Goal: Task Accomplishment & Management: Manage account settings

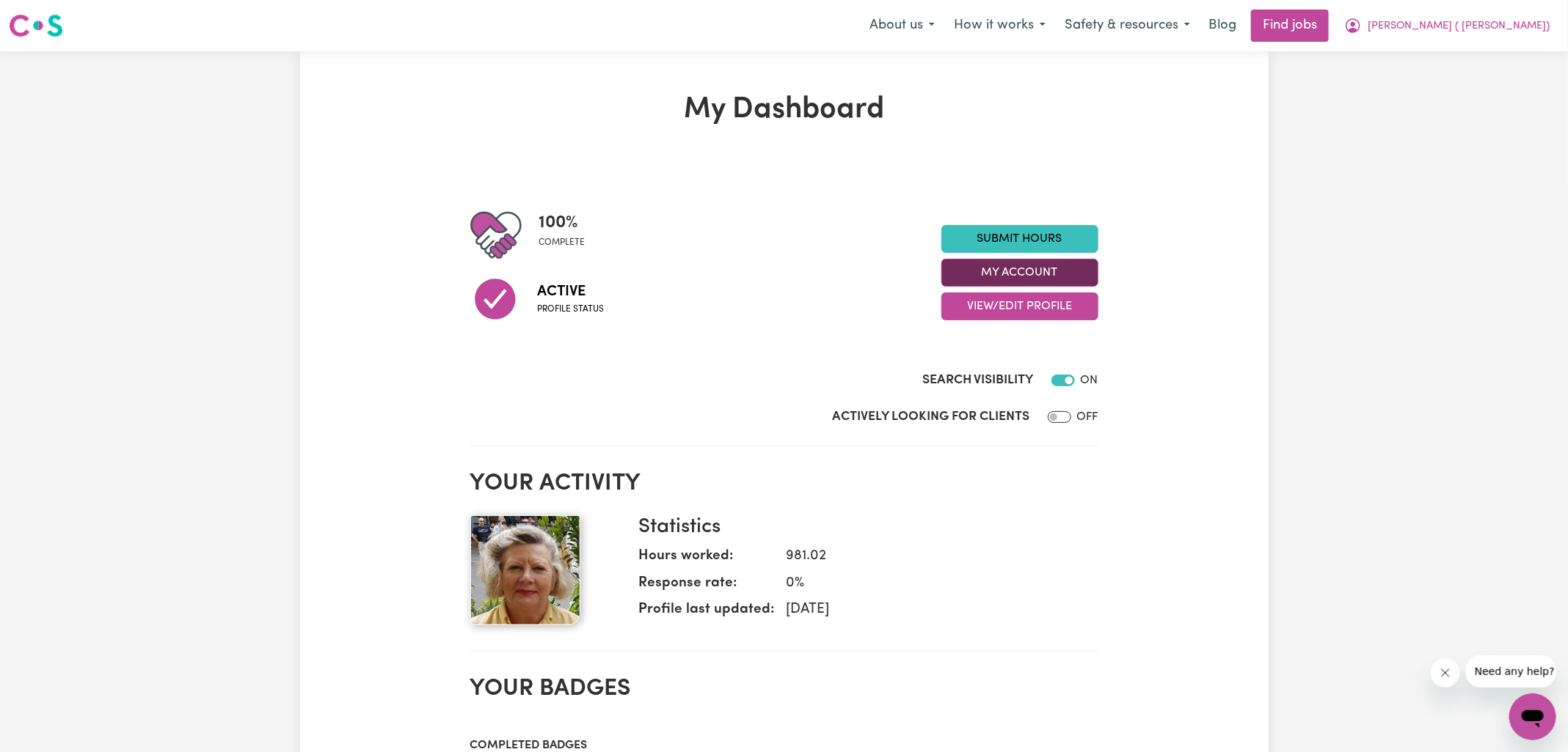
click at [1022, 278] on button "My Account" at bounding box center [1020, 273] width 157 height 28
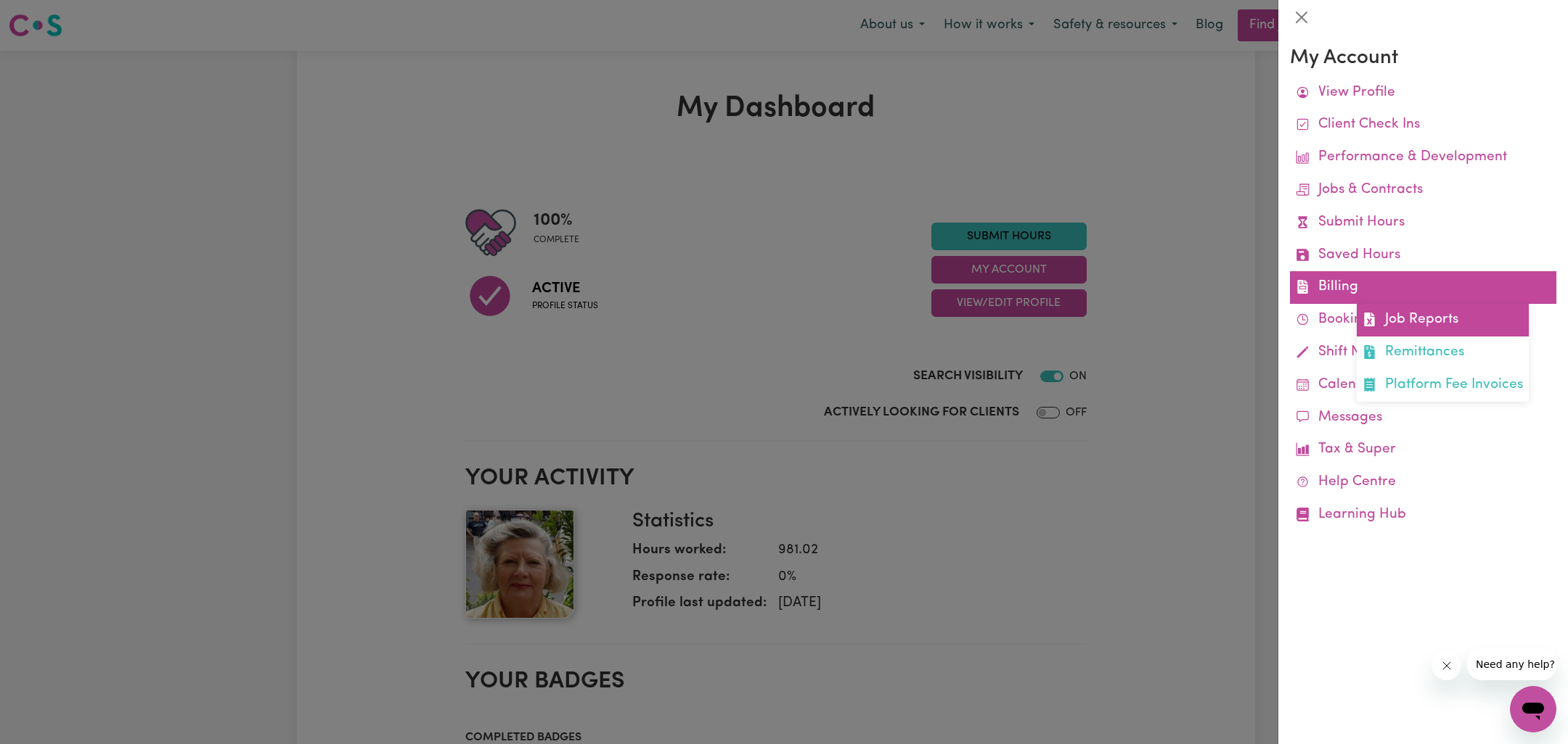
click at [1390, 312] on link "Job Reports" at bounding box center [1443, 320] width 172 height 33
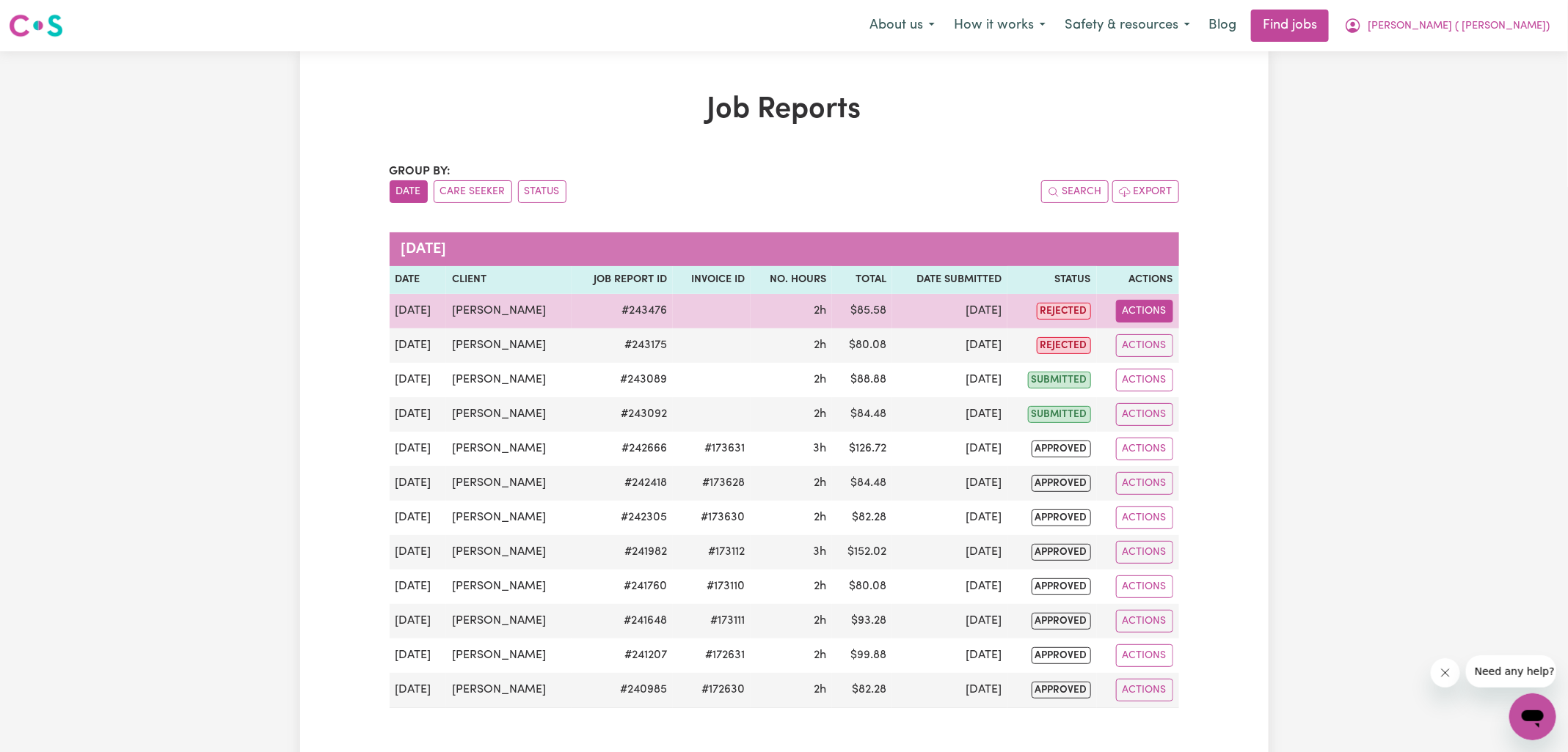
click at [1161, 316] on button "Actions" at bounding box center [1144, 311] width 57 height 23
click at [1190, 348] on link "View Job Report" at bounding box center [1177, 344] width 126 height 29
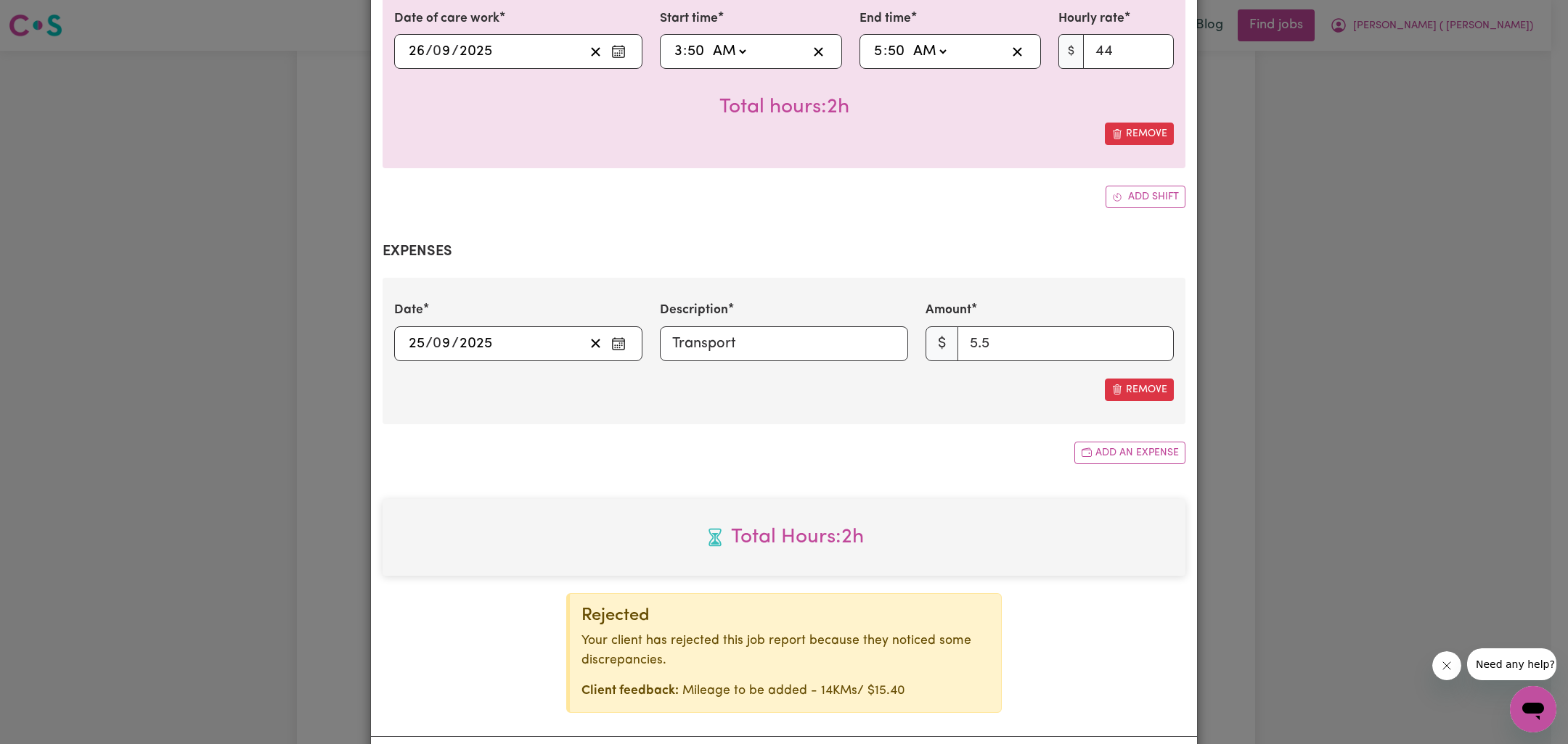
select select "44-Weekday"
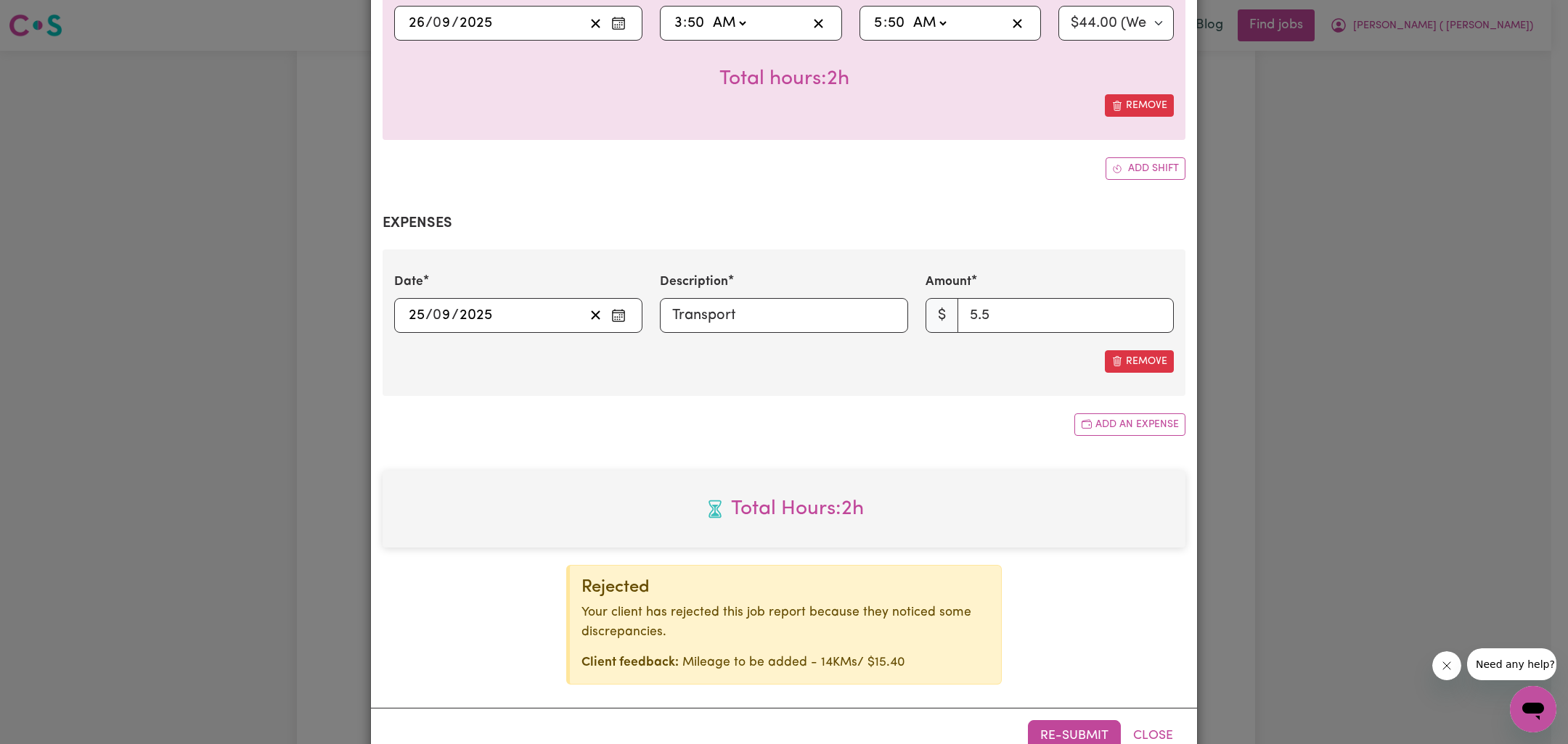
scroll to position [457, 0]
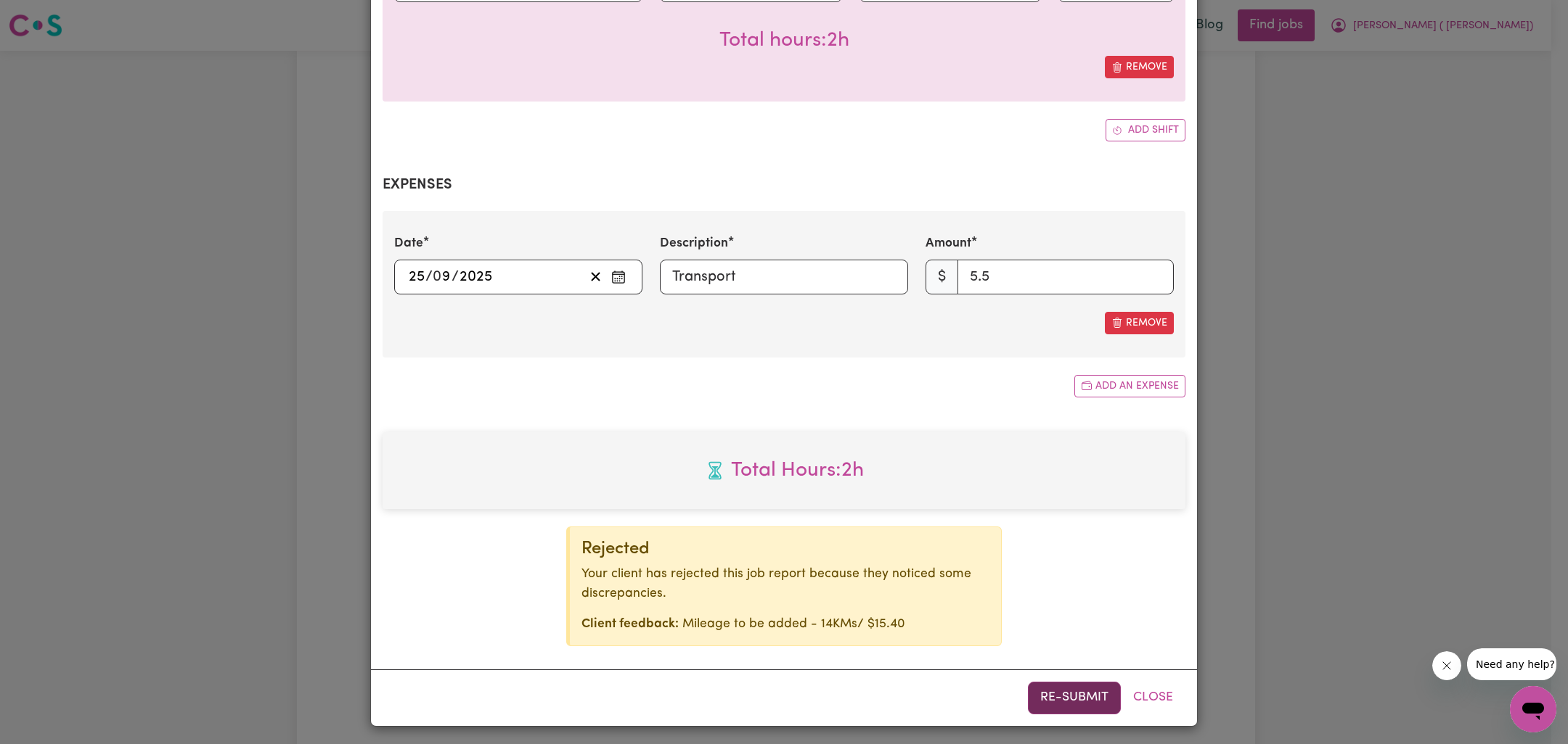
click at [1084, 705] on button "Re-submit" at bounding box center [1074, 698] width 93 height 32
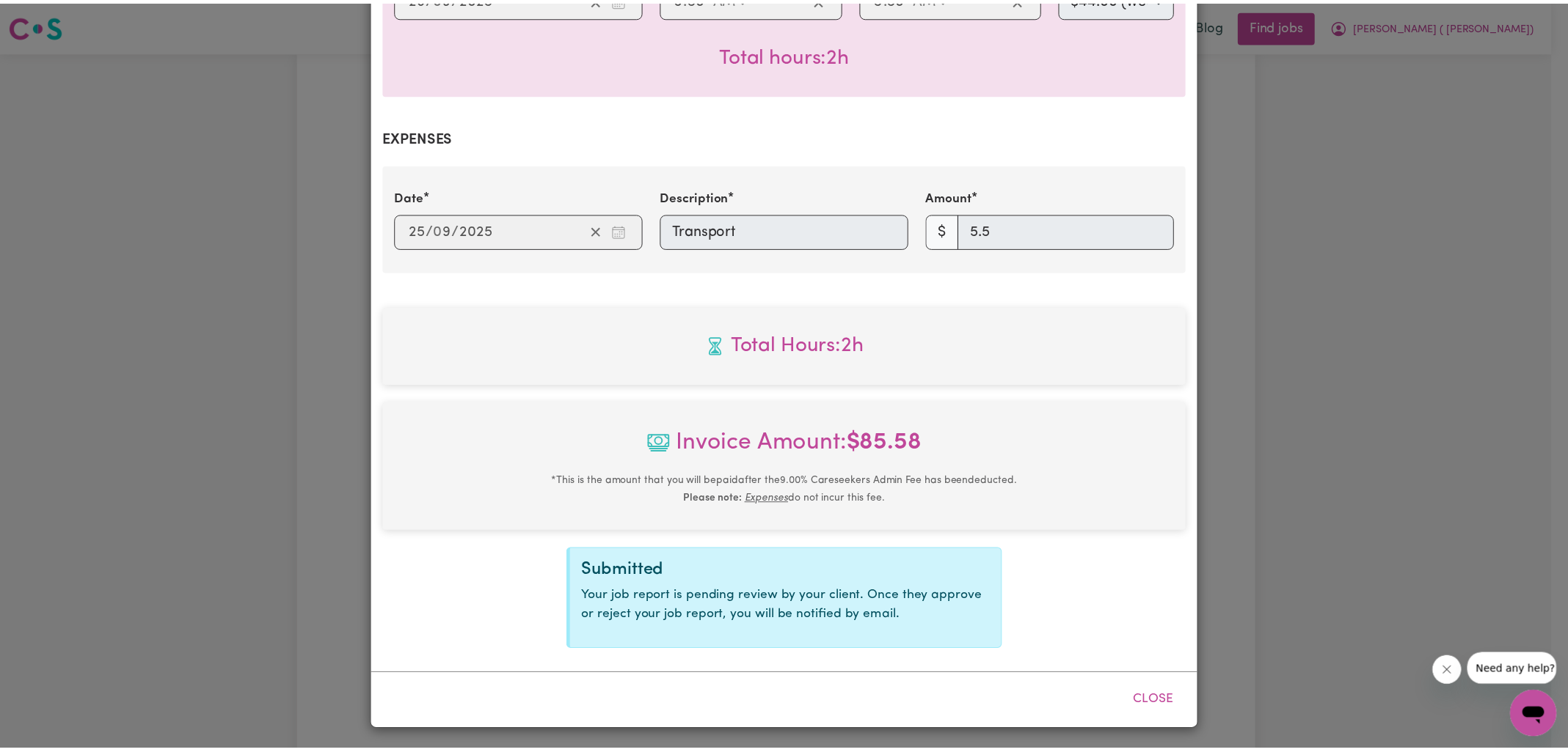
scroll to position [447, 0]
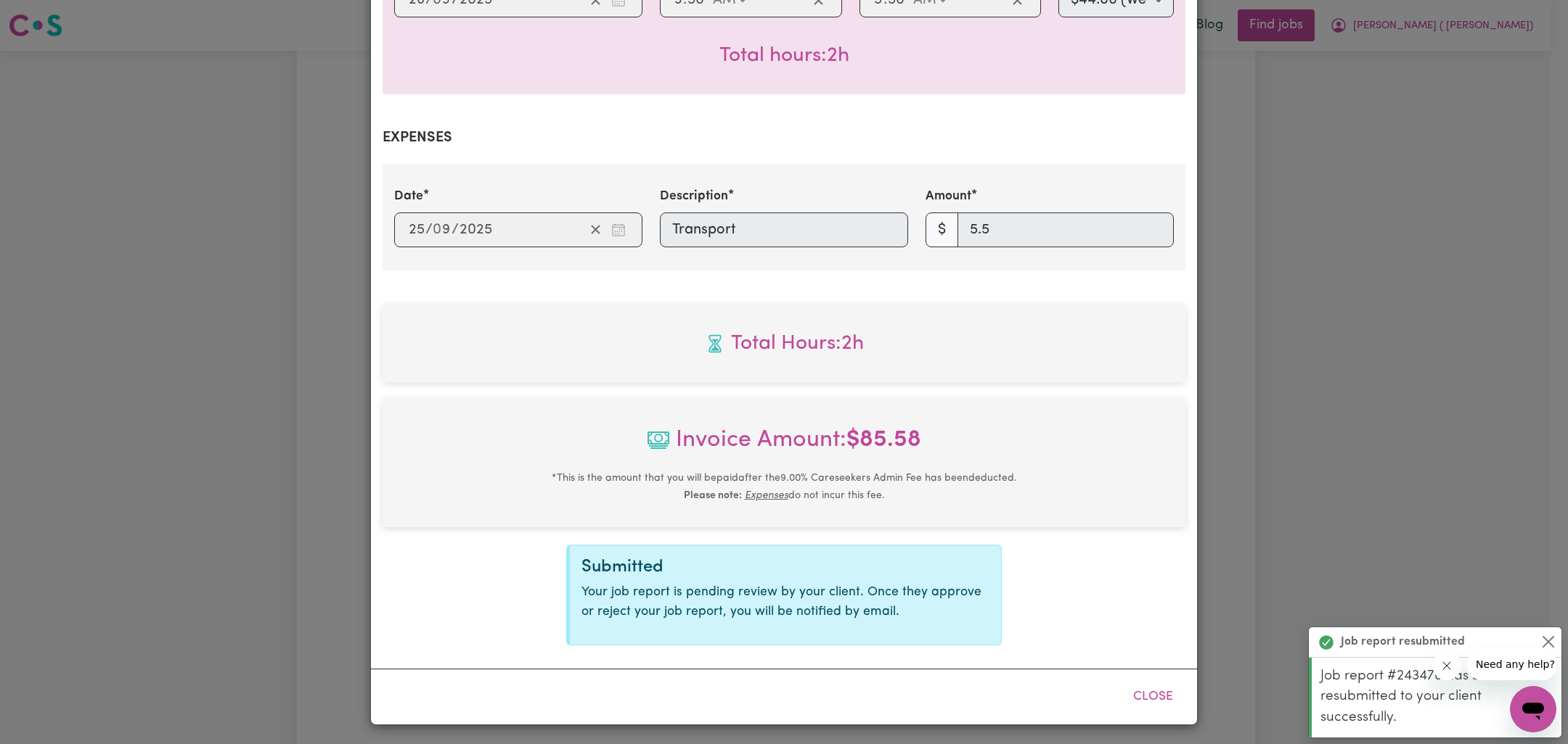
click at [1299, 404] on div "Job Report # 243476 - [PERSON_NAME] Summary Job report # 243476 Client name: [P…" at bounding box center [784, 372] width 1568 height 744
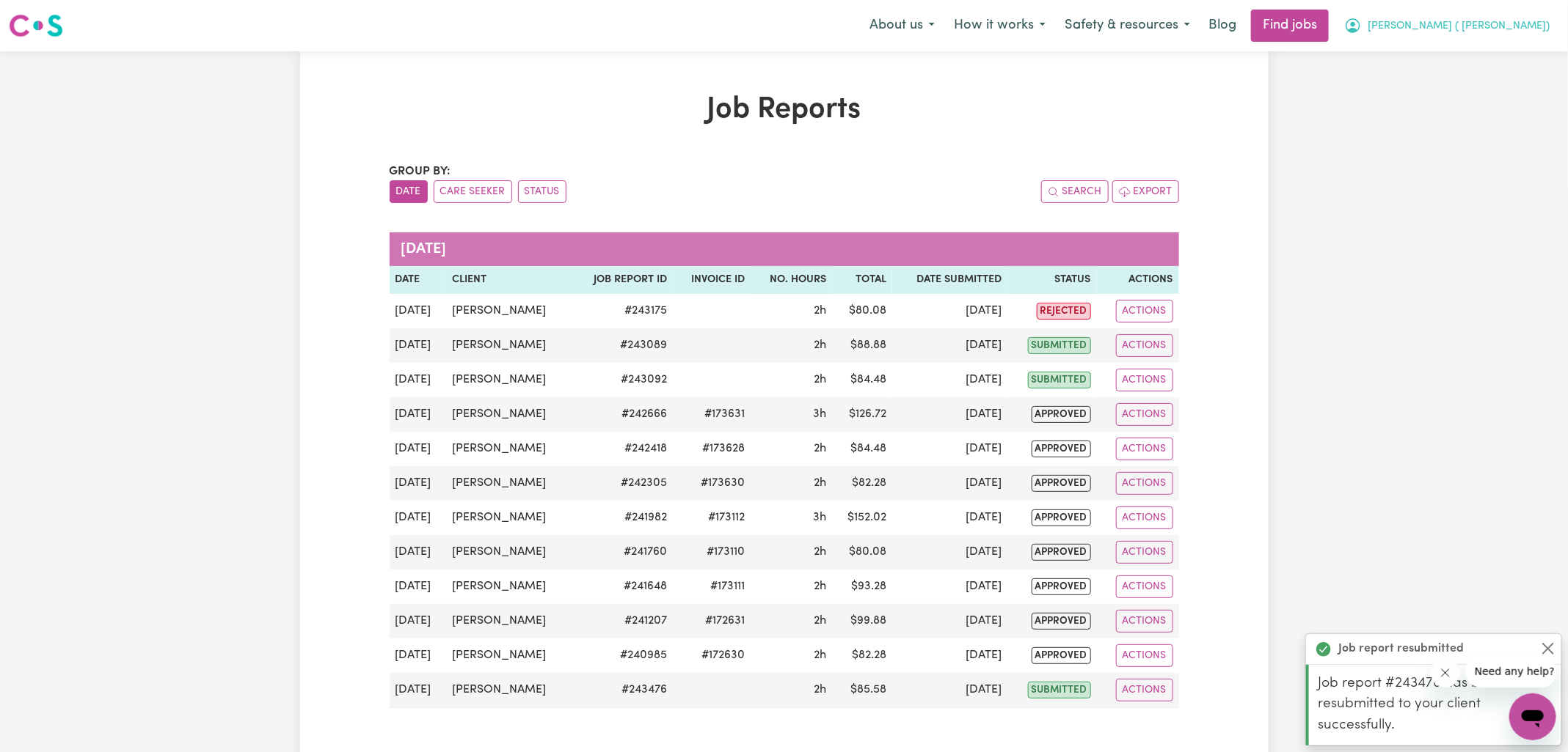
click at [1362, 33] on icon "My Account" at bounding box center [1352, 26] width 18 height 18
click at [1459, 108] on link "Logout" at bounding box center [1500, 113] width 116 height 28
